Goal: Check status

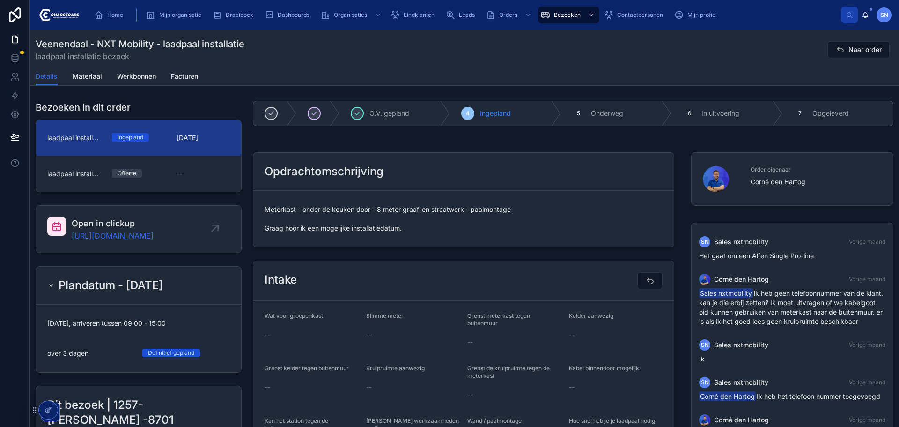
scroll to position [106, 0]
